Goal: Information Seeking & Learning: Learn about a topic

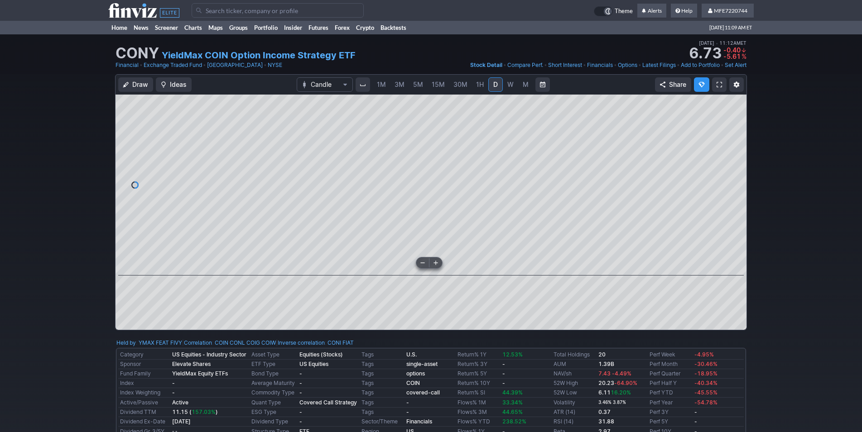
click at [844, 261] on div "Draw Ideas Candle 1M 3M 5M 15M 30M 1H D W M Share" at bounding box center [431, 206] width 862 height 264
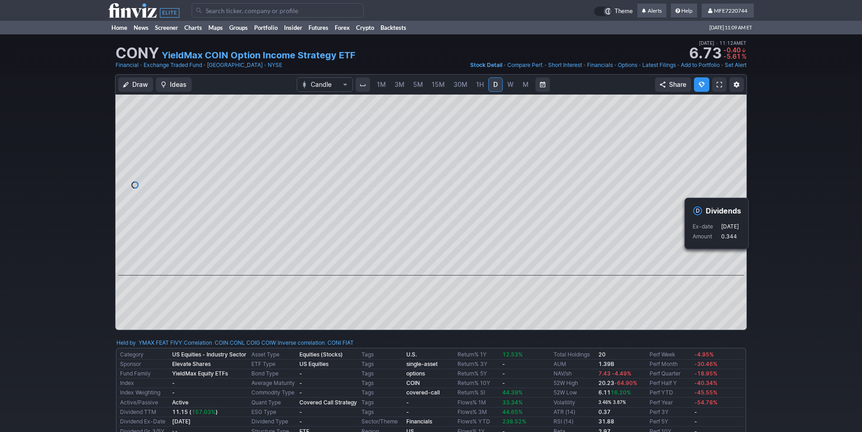
click at [777, 283] on div "Draw Ideas Candle 1M 3M 5M 15M 30M 1H D W M Share" at bounding box center [431, 206] width 862 height 264
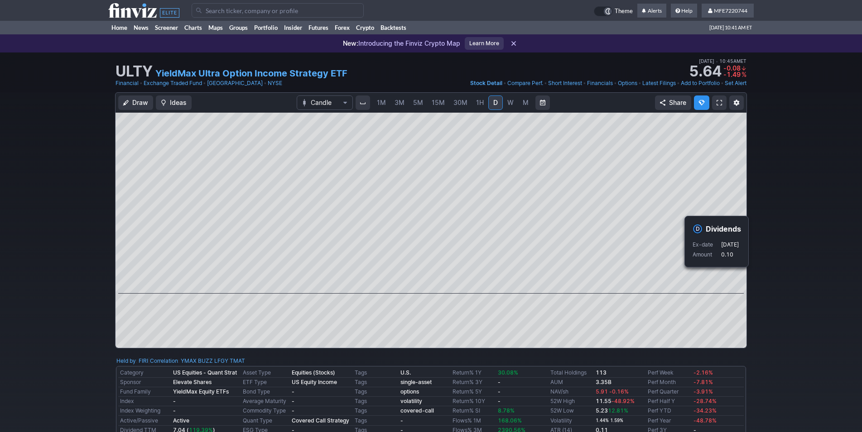
click at [777, 278] on div "Draw Ideas Candle 1M 3M 5M 15M 30M 1H D W M Share" at bounding box center [431, 224] width 862 height 264
click at [783, 275] on div "Draw Ideas Candle 1M 3M 5M 15M 30M 1H D W M Share" at bounding box center [431, 224] width 862 height 264
